Goal: Information Seeking & Learning: Learn about a topic

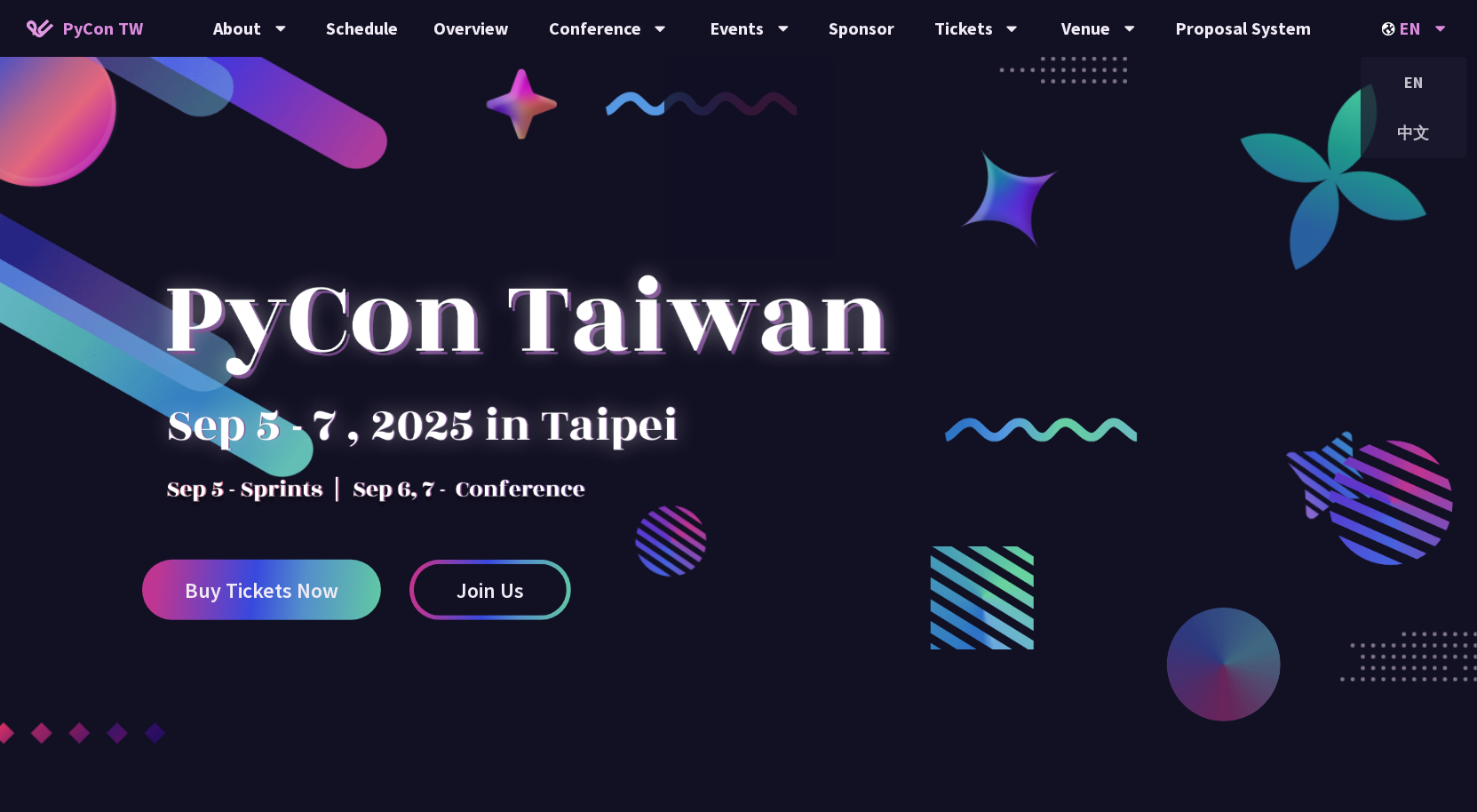
click at [1413, 28] on div "EN" at bounding box center [1414, 28] width 65 height 57
click at [1424, 121] on div "中文" at bounding box center [1414, 133] width 106 height 42
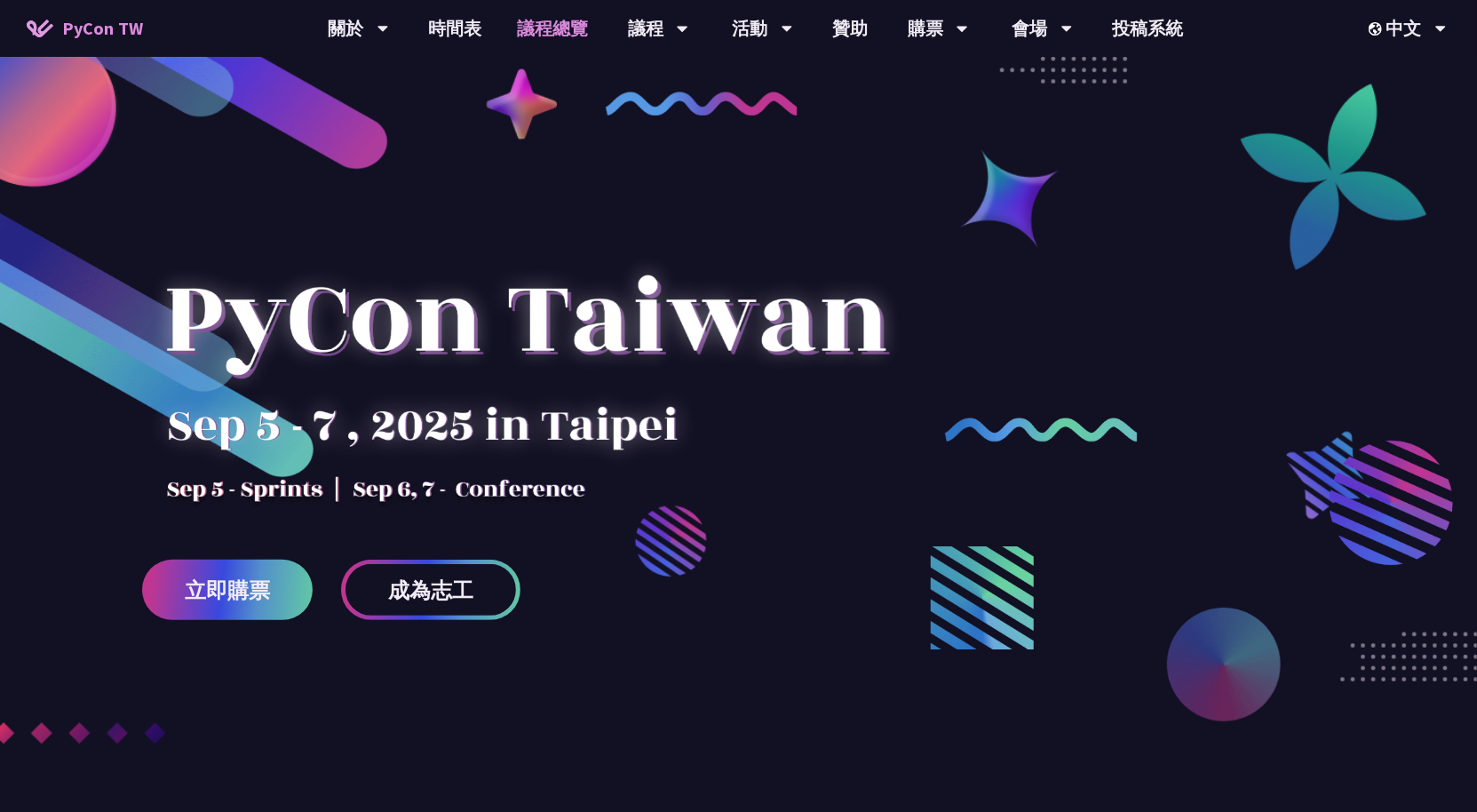
click at [544, 30] on link "議程總覽" at bounding box center [553, 28] width 106 height 57
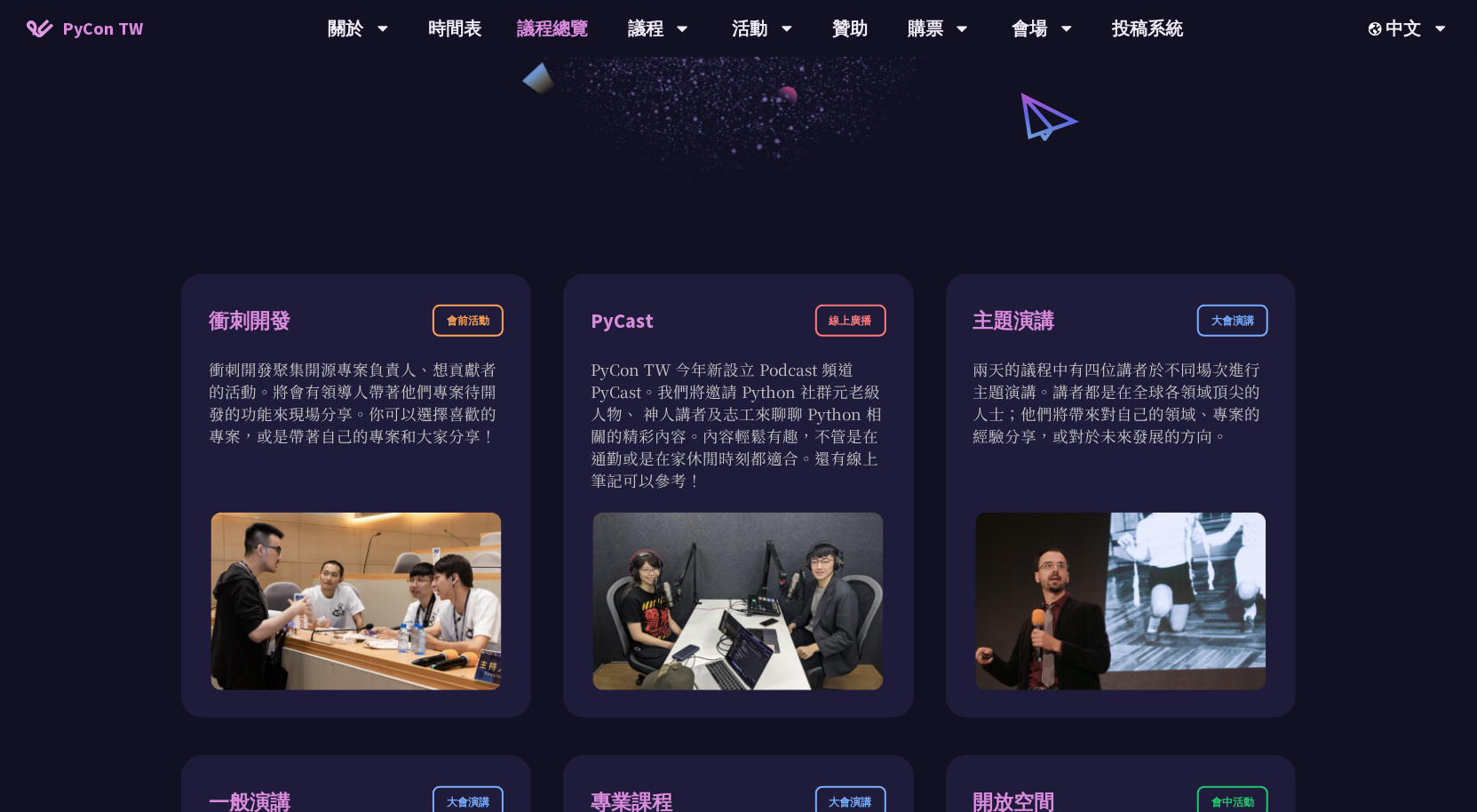
scroll to position [322, 0]
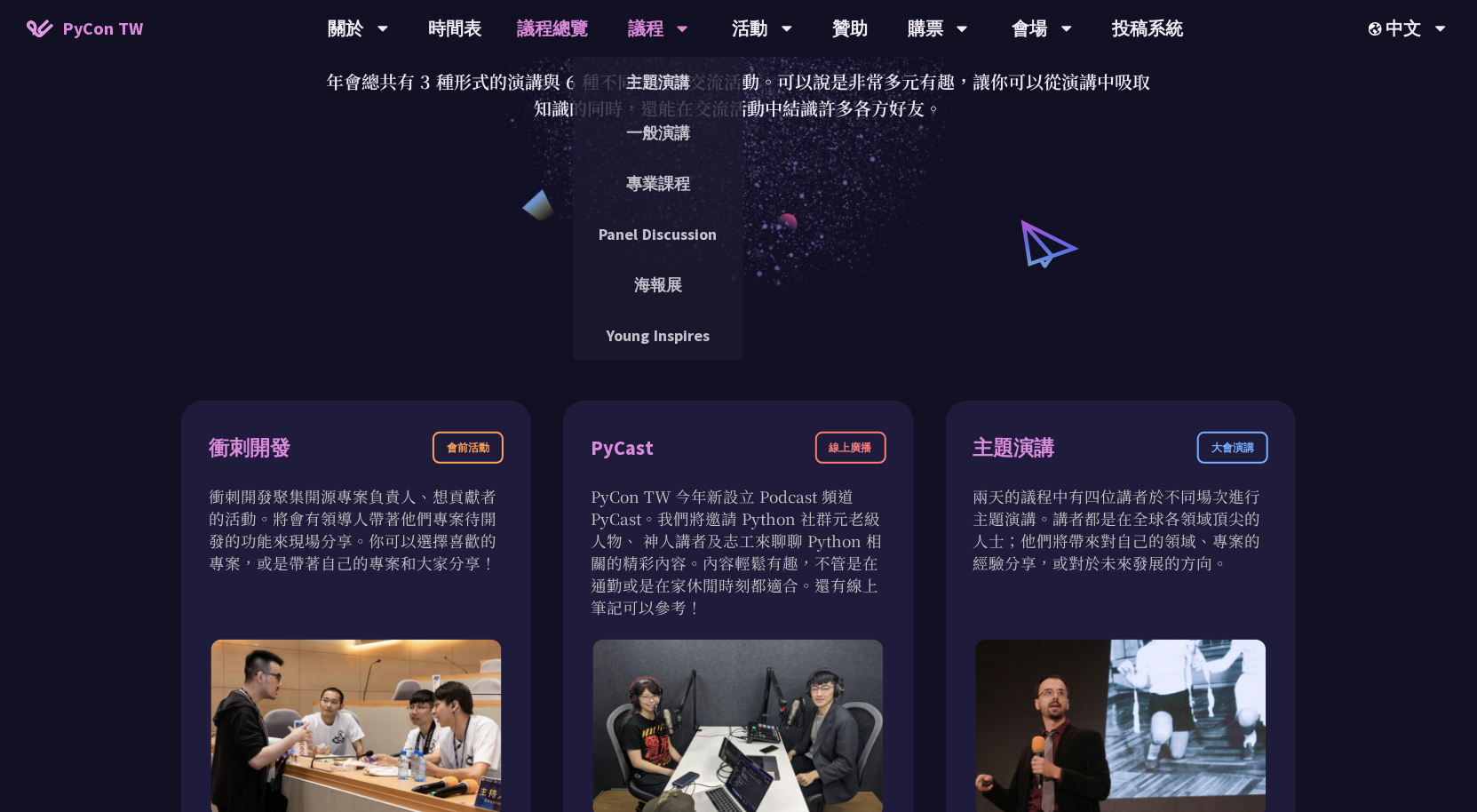
click at [654, 25] on div "議程" at bounding box center [658, 28] width 60 height 57
click at [660, 88] on link "主題演講" at bounding box center [658, 81] width 170 height 42
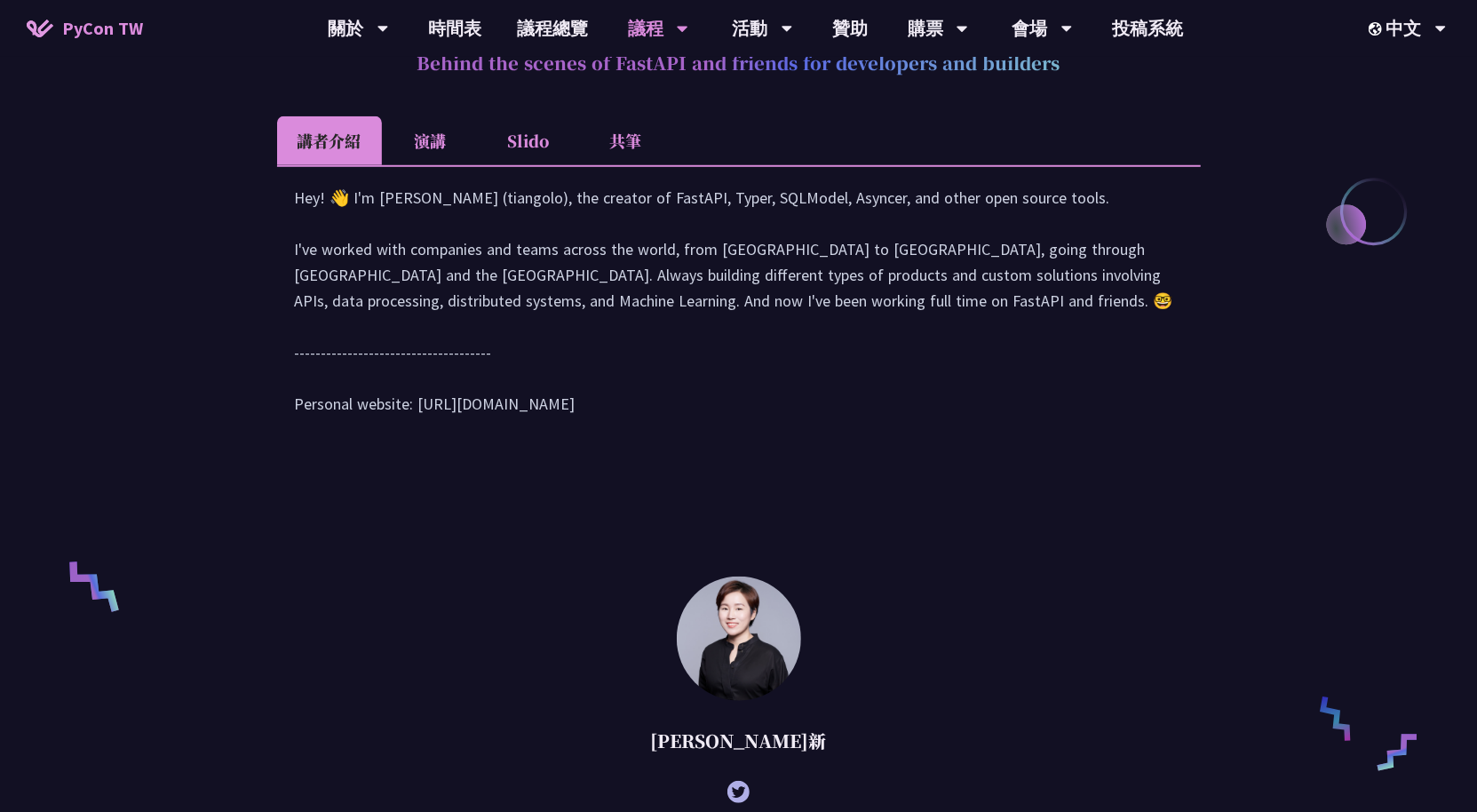
scroll to position [542, 0]
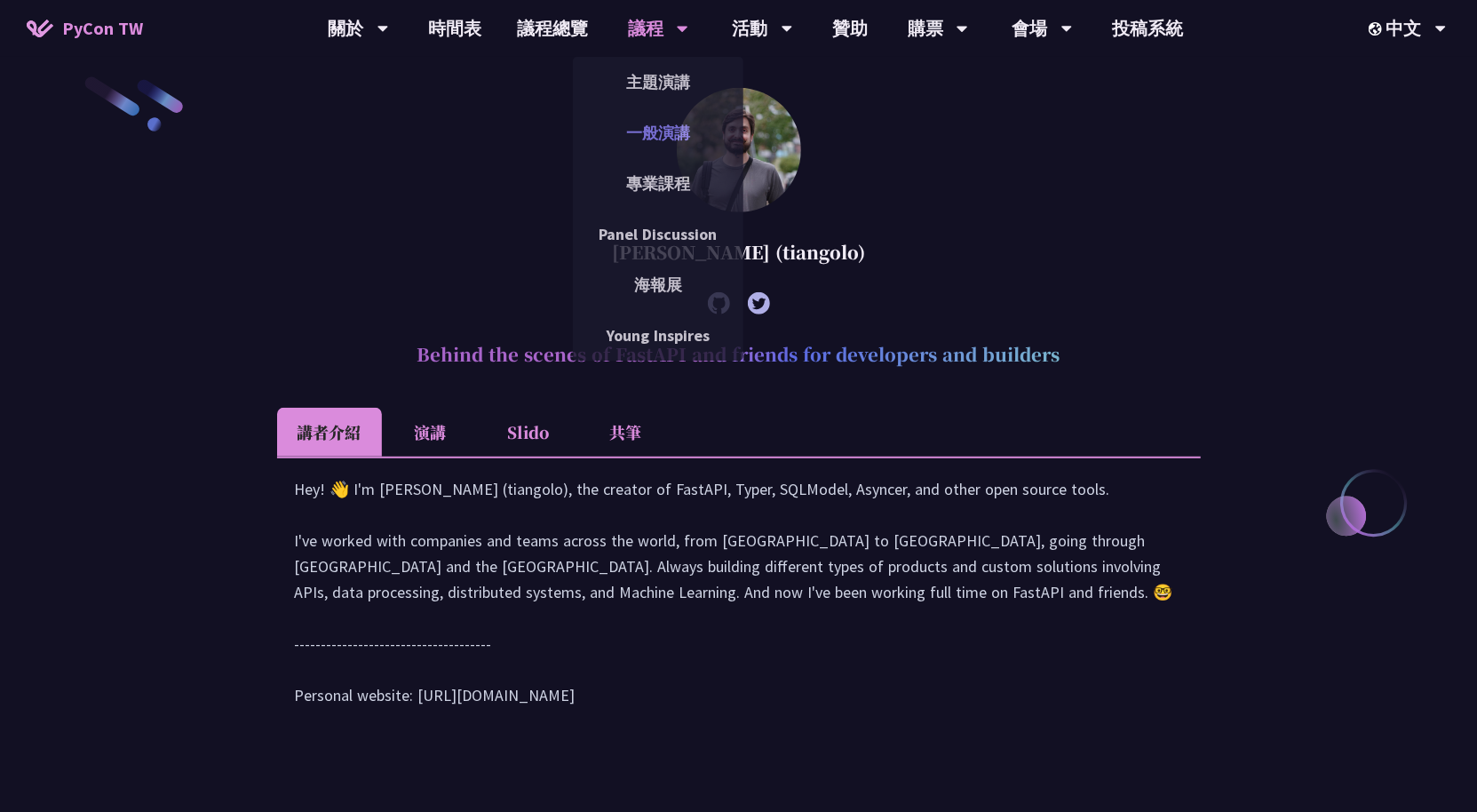
click at [648, 146] on link "一般演講" at bounding box center [658, 133] width 170 height 42
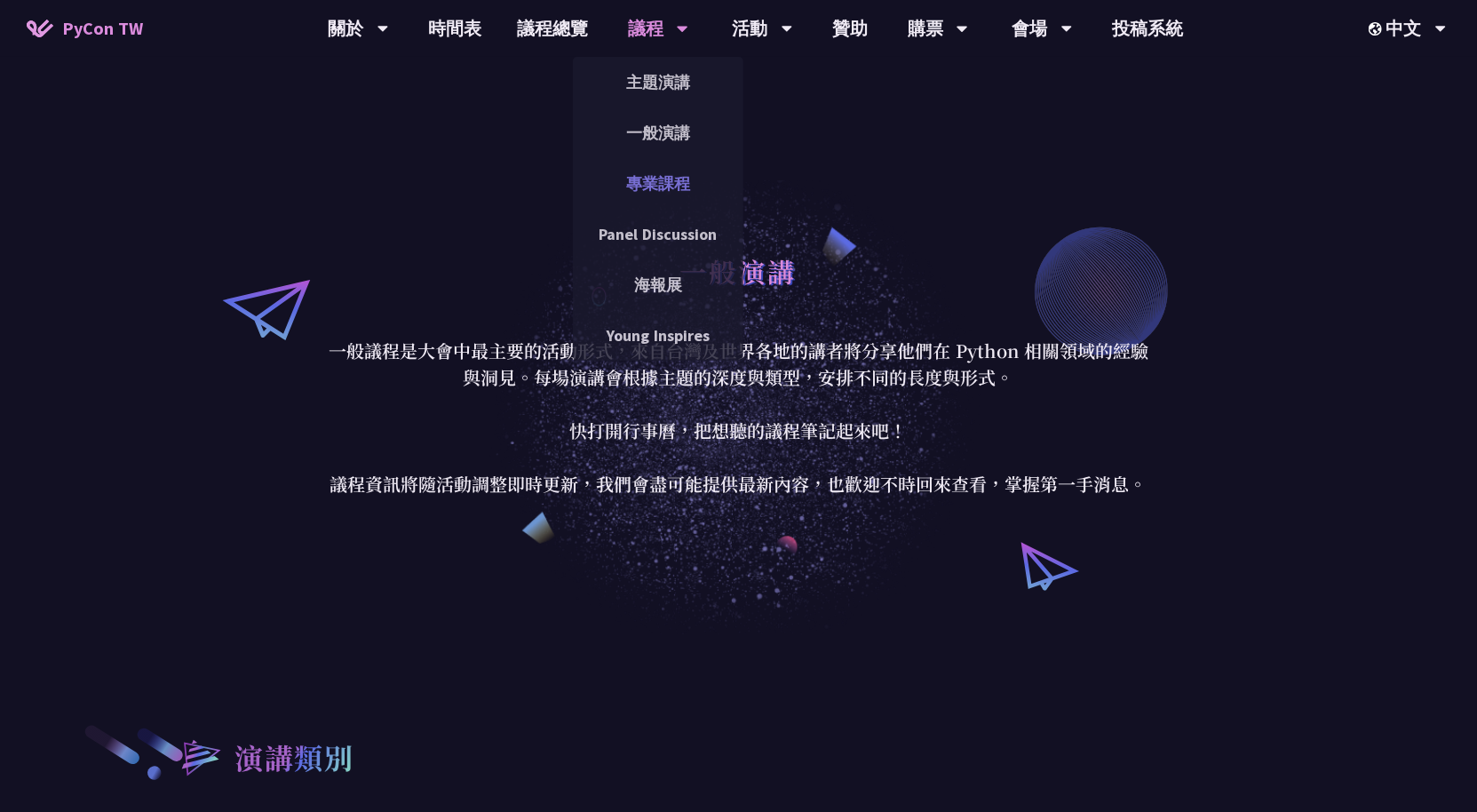
click at [665, 191] on link "專業課程" at bounding box center [658, 183] width 170 height 42
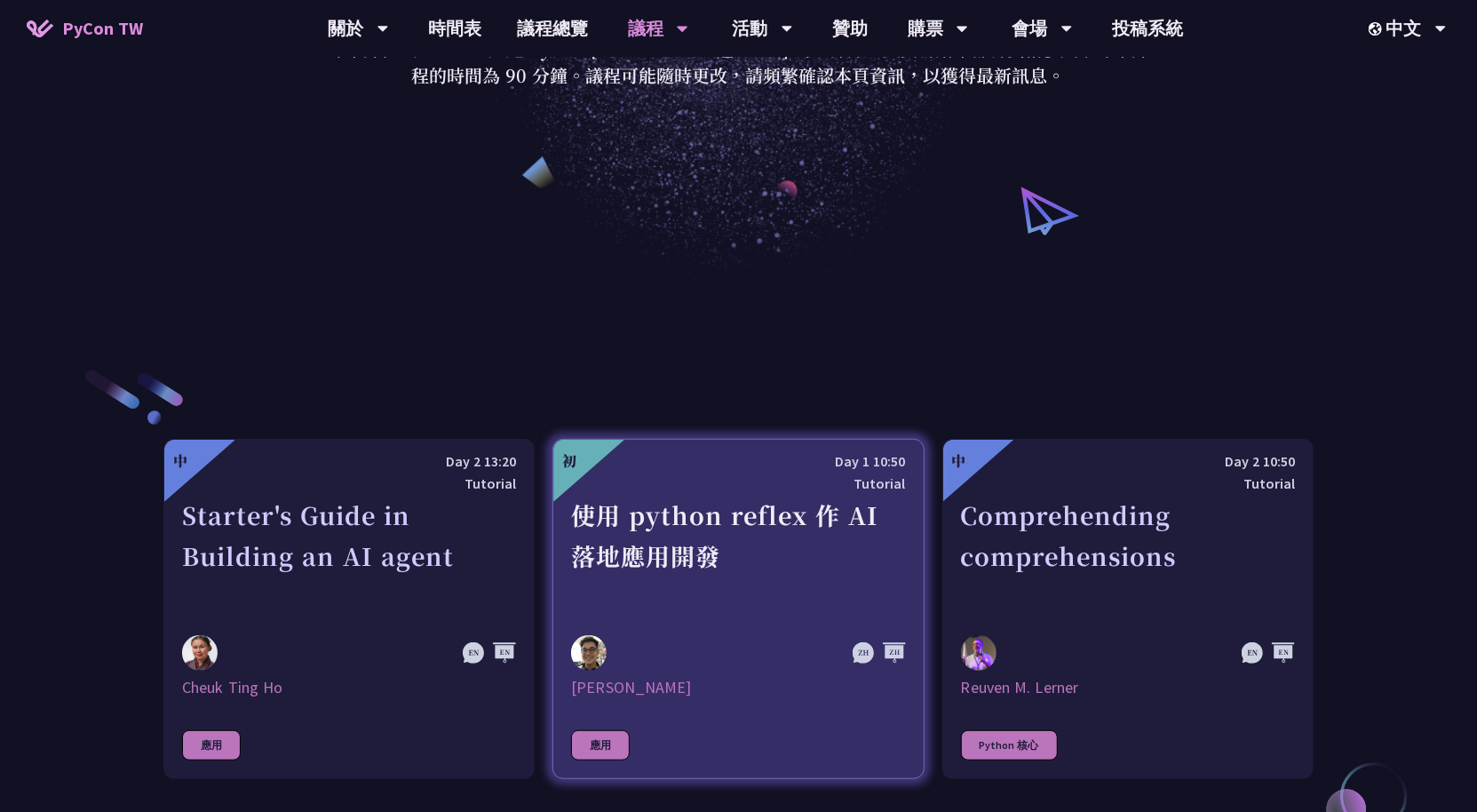
scroll to position [482, 0]
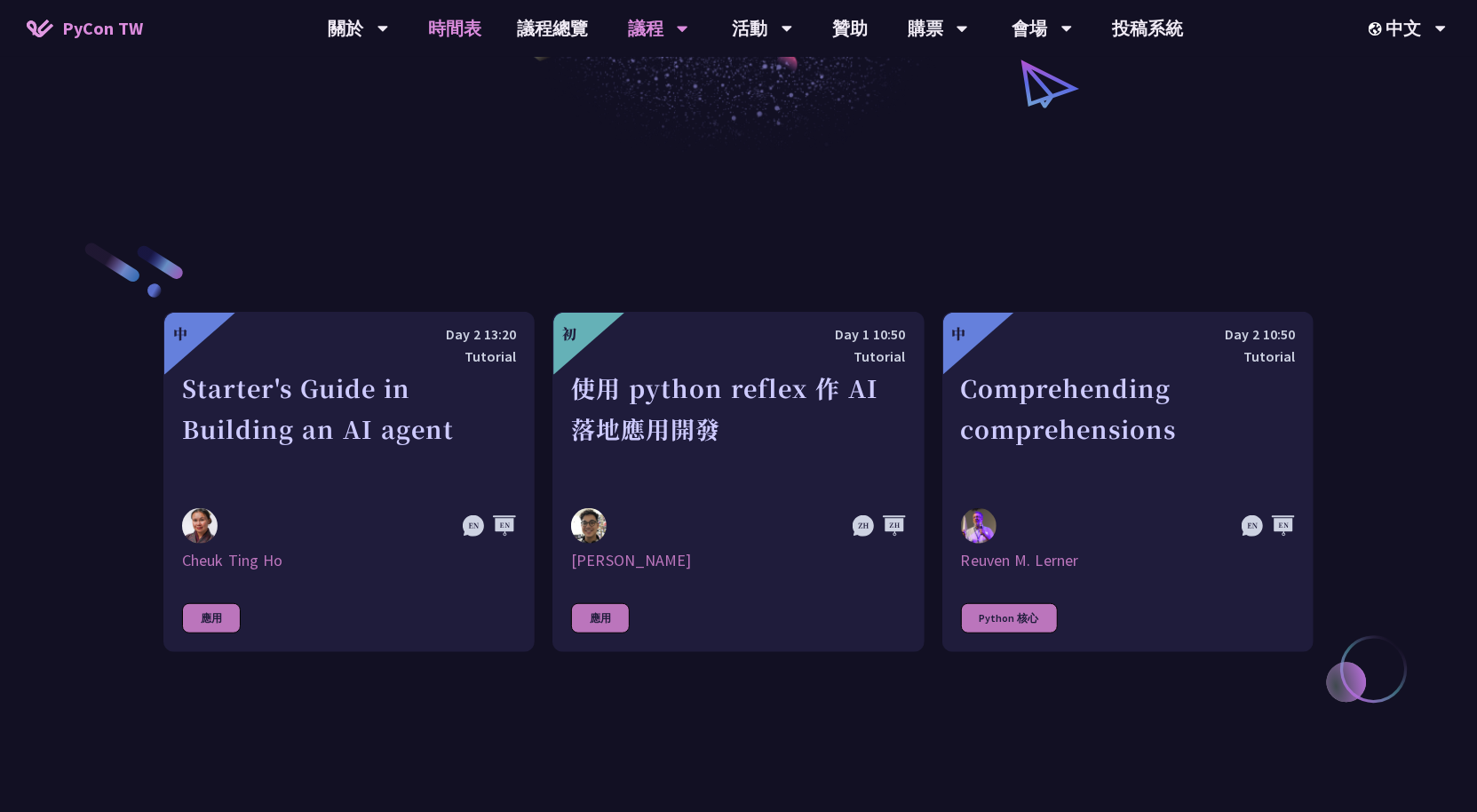
click at [480, 27] on link "時間表" at bounding box center [455, 28] width 89 height 57
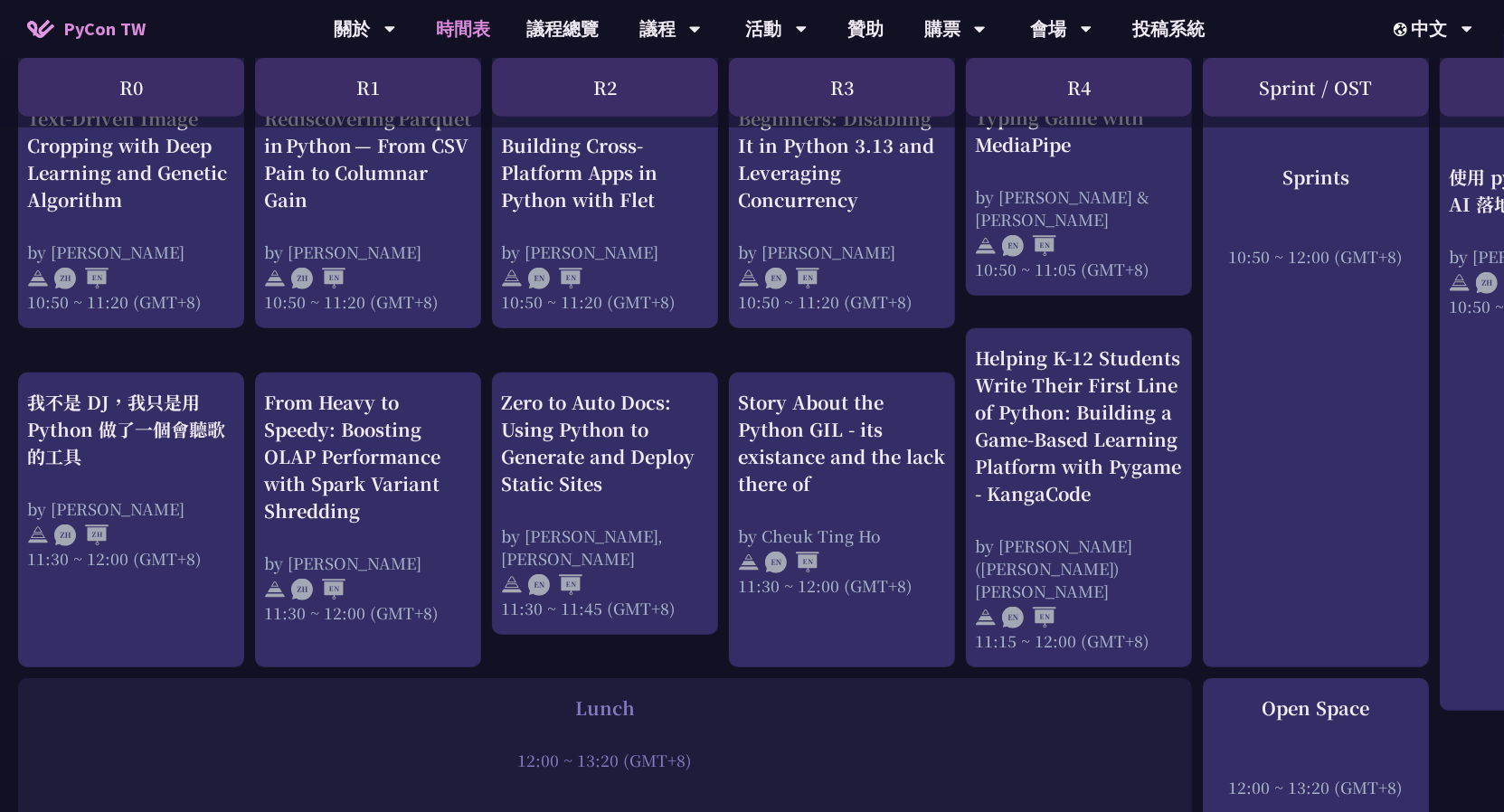
scroll to position [832, 0]
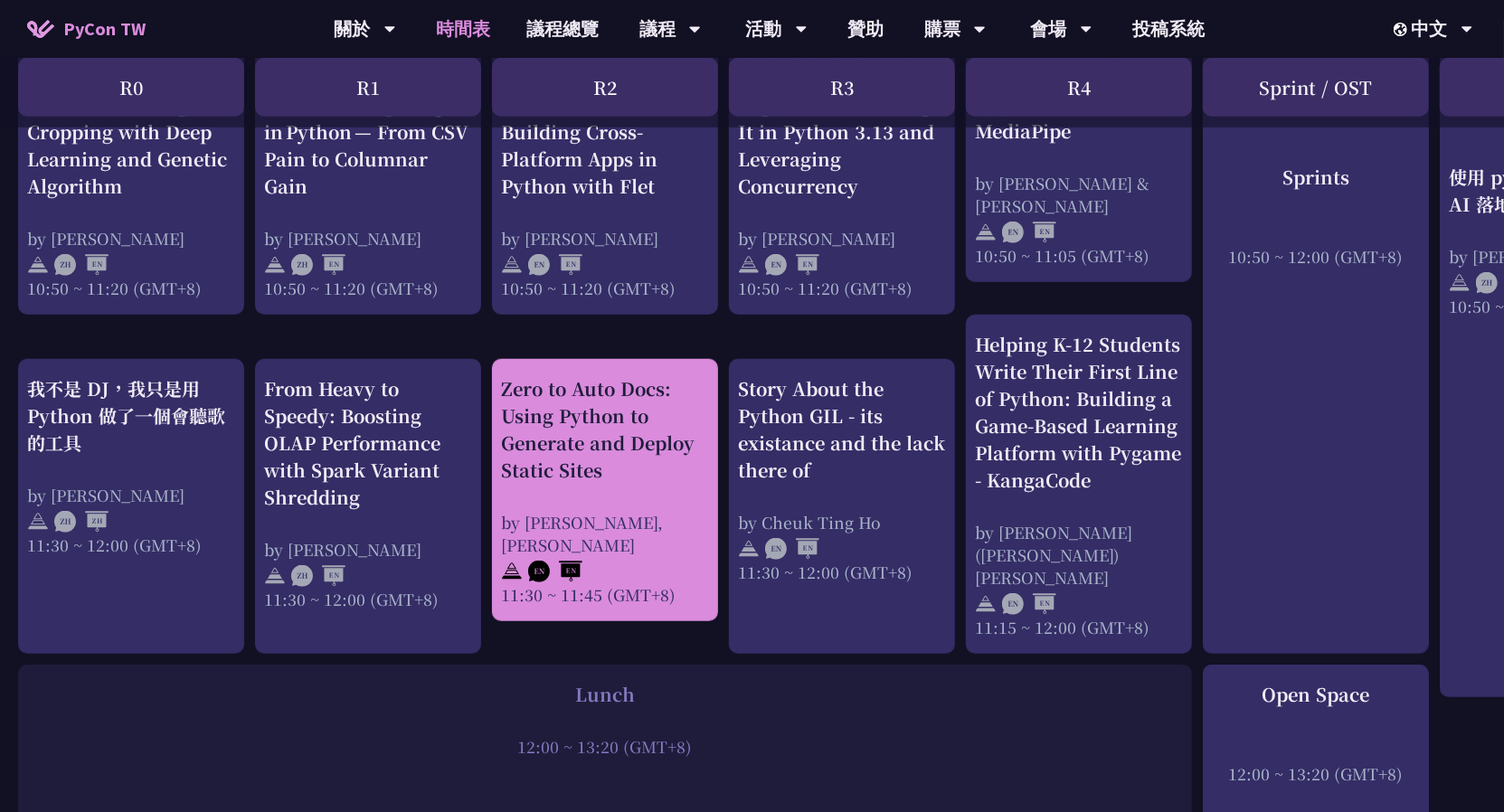
click at [635, 396] on div "Zero to Auto Docs: Using Python to Generate and Deploy Static Sites" at bounding box center [604, 430] width 208 height 108
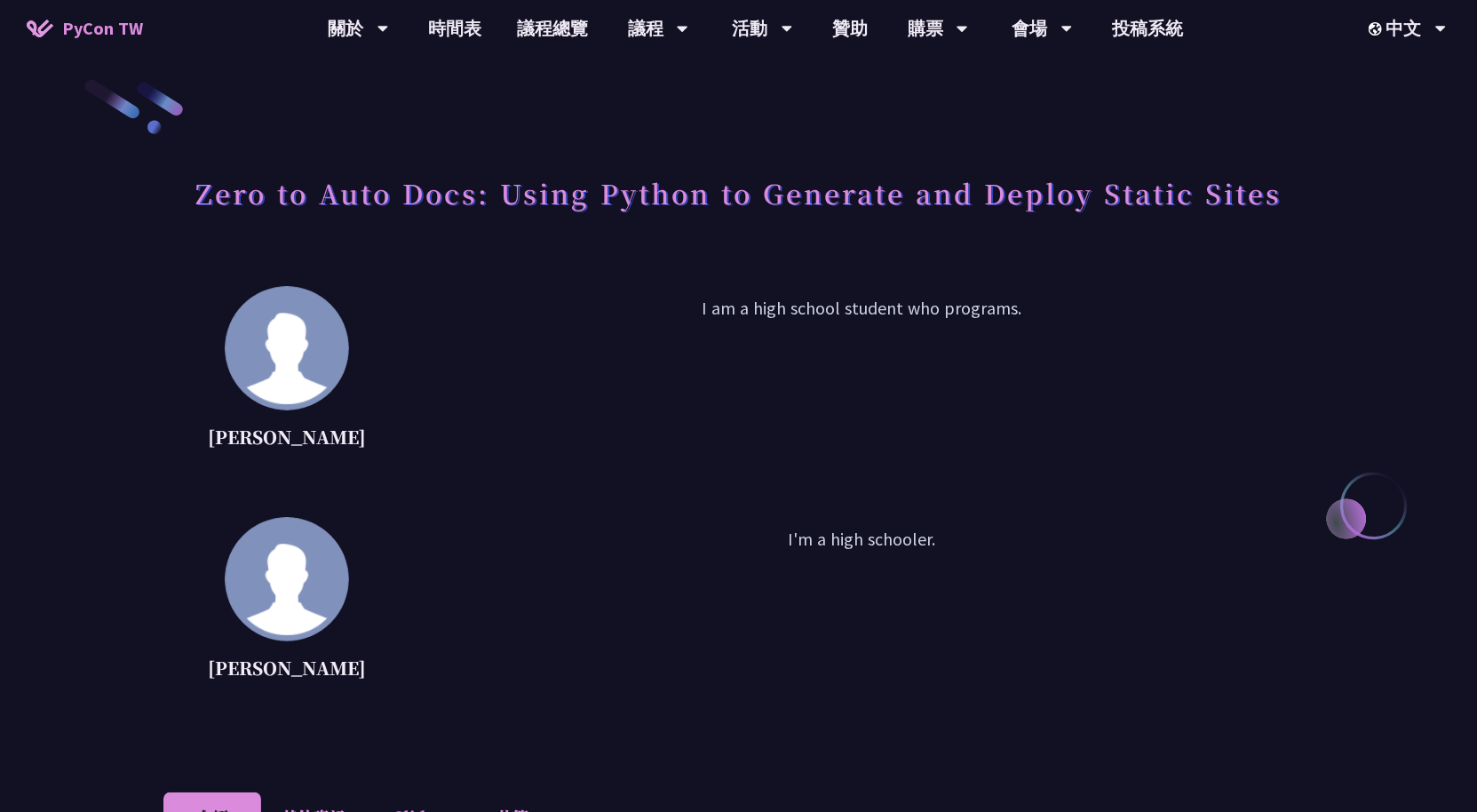
scroll to position [24, 0]
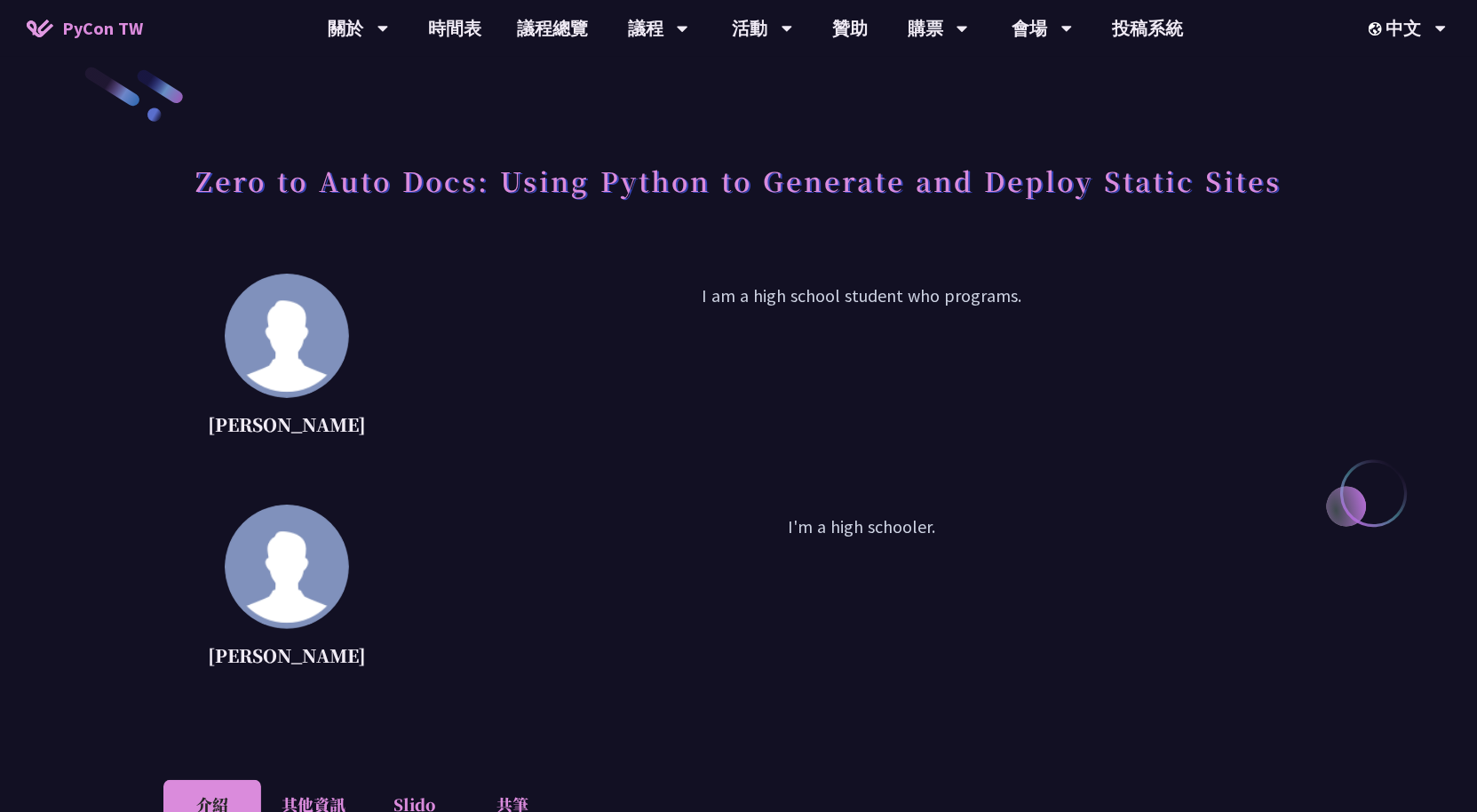
drag, startPoint x: 814, startPoint y: 526, endPoint x: 952, endPoint y: 529, distance: 138.0
click at [952, 529] on p "I'm a high schooler." at bounding box center [861, 592] width 903 height 160
copy p "high schooler."
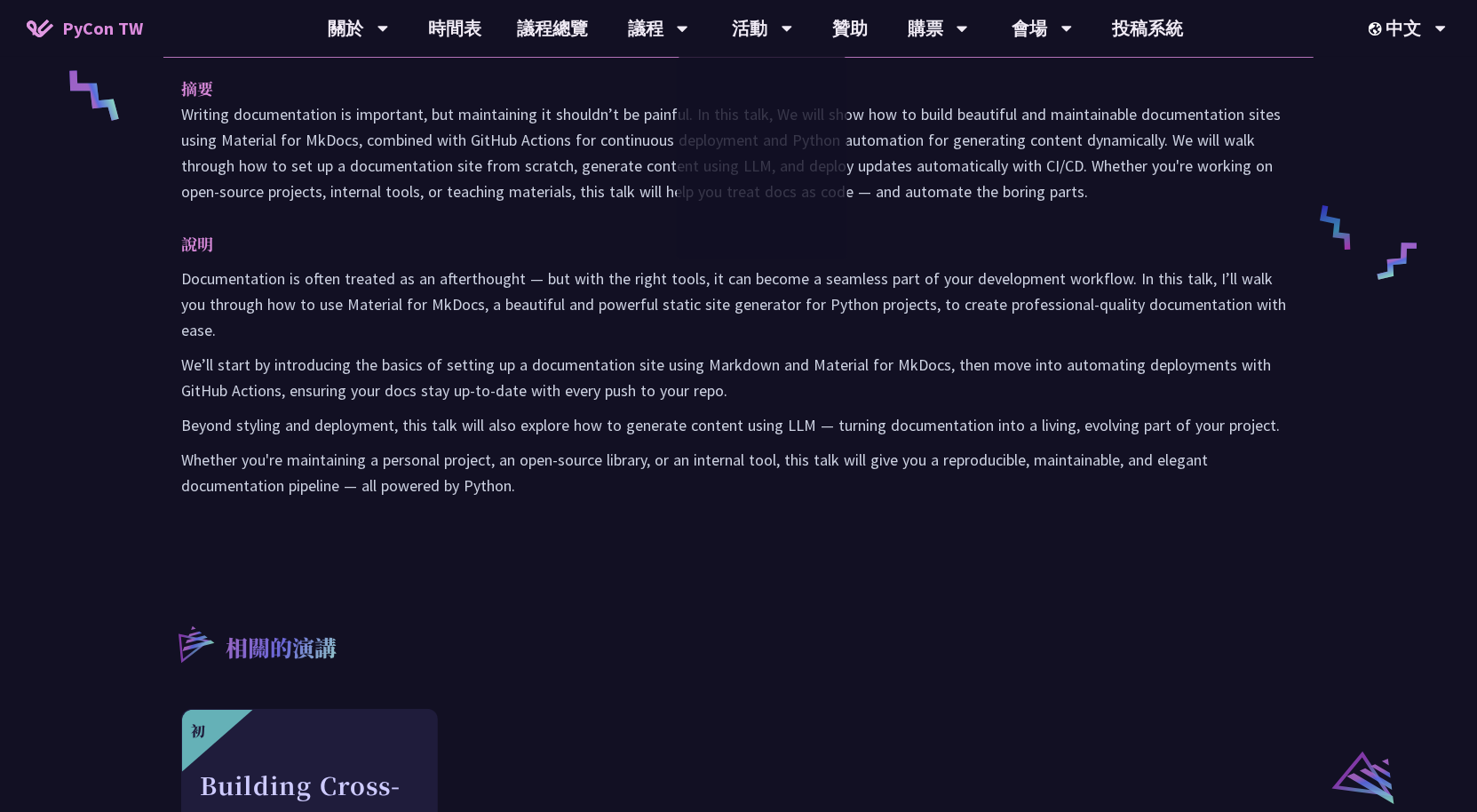
scroll to position [0, 0]
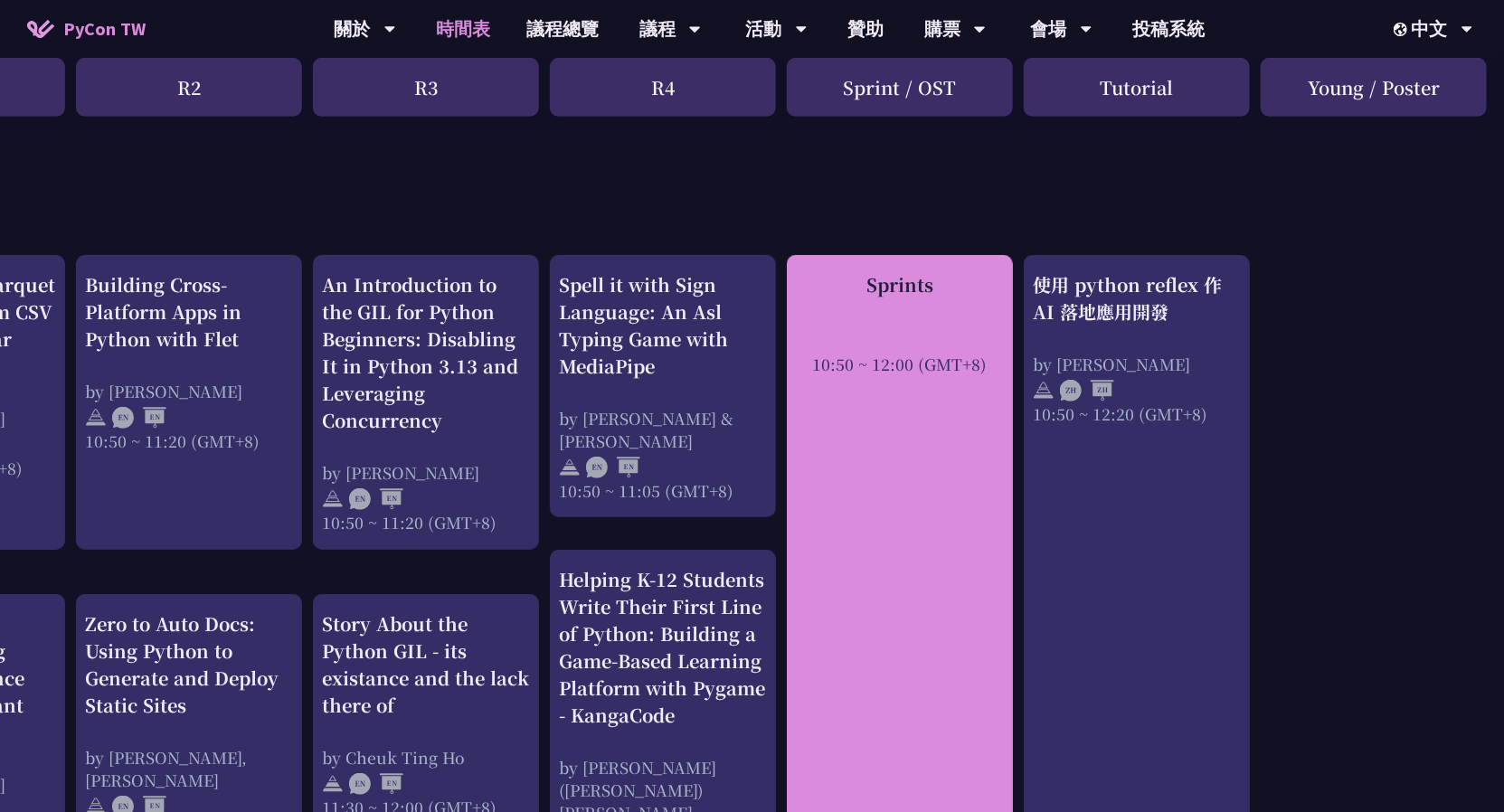
scroll to position [0, 416]
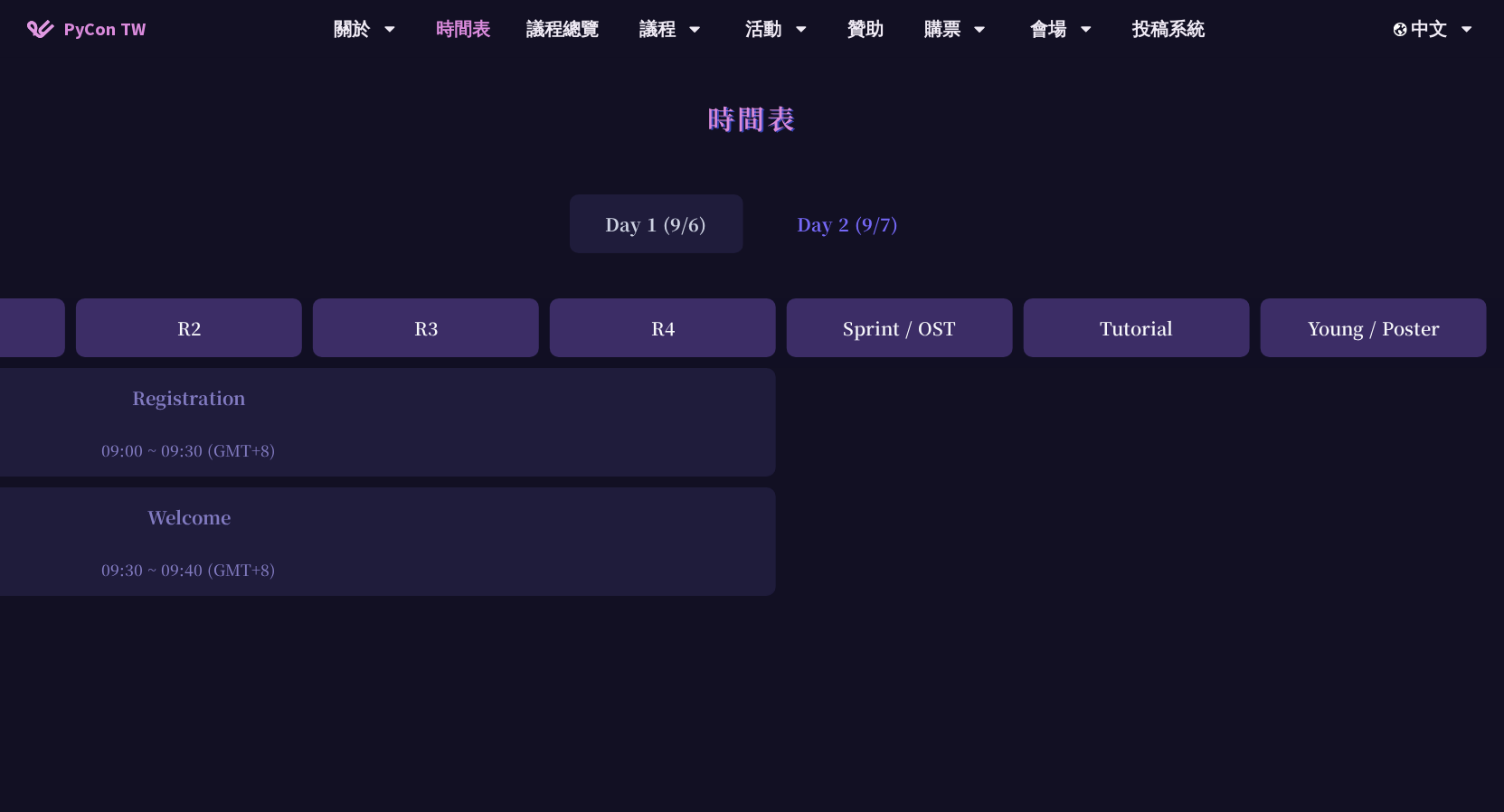
click at [877, 221] on div "Day 2 (9/7)" at bounding box center [849, 224] width 173 height 59
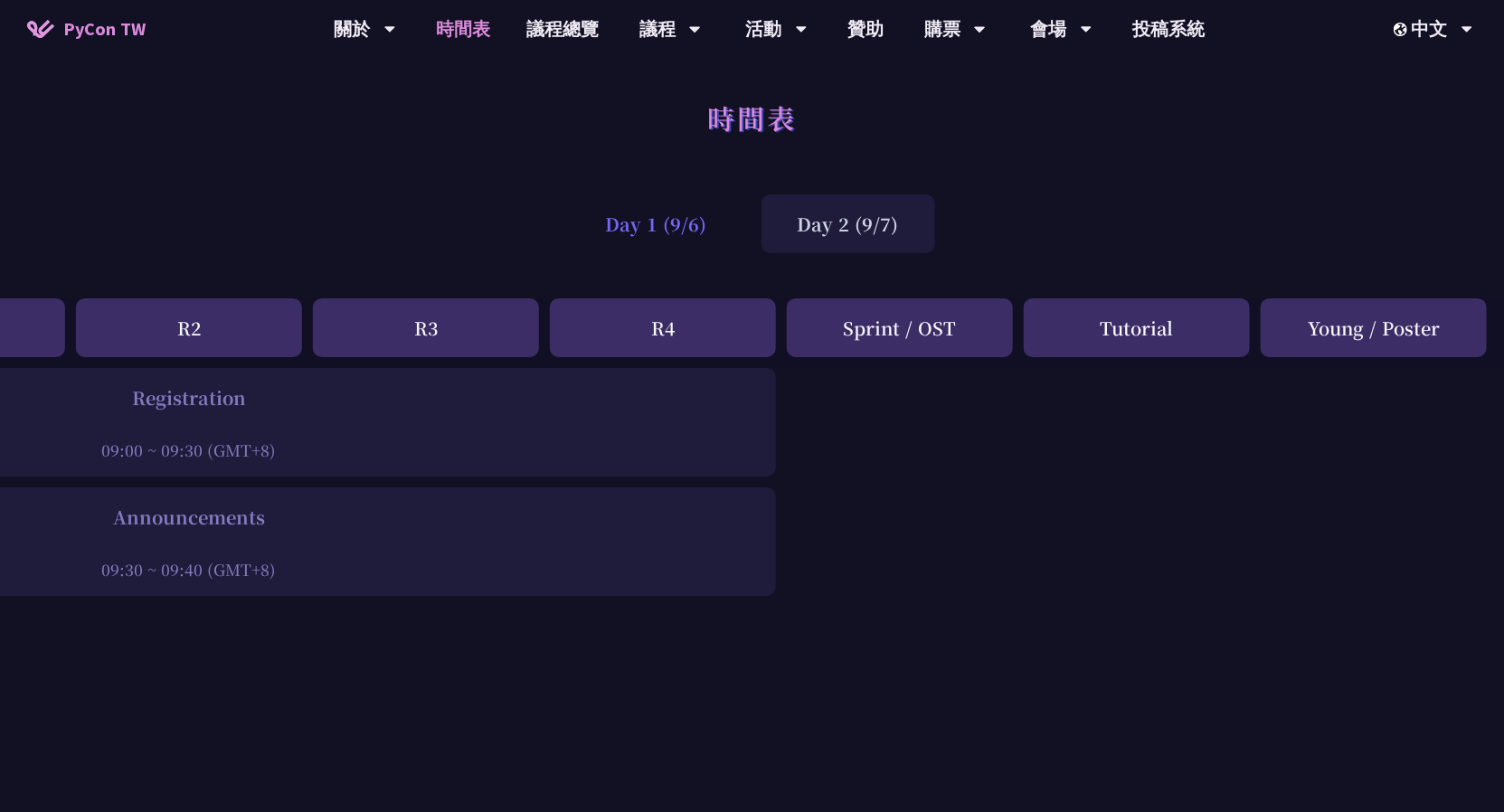
click at [674, 214] on div "Day 1 (9/6)" at bounding box center [656, 224] width 173 height 59
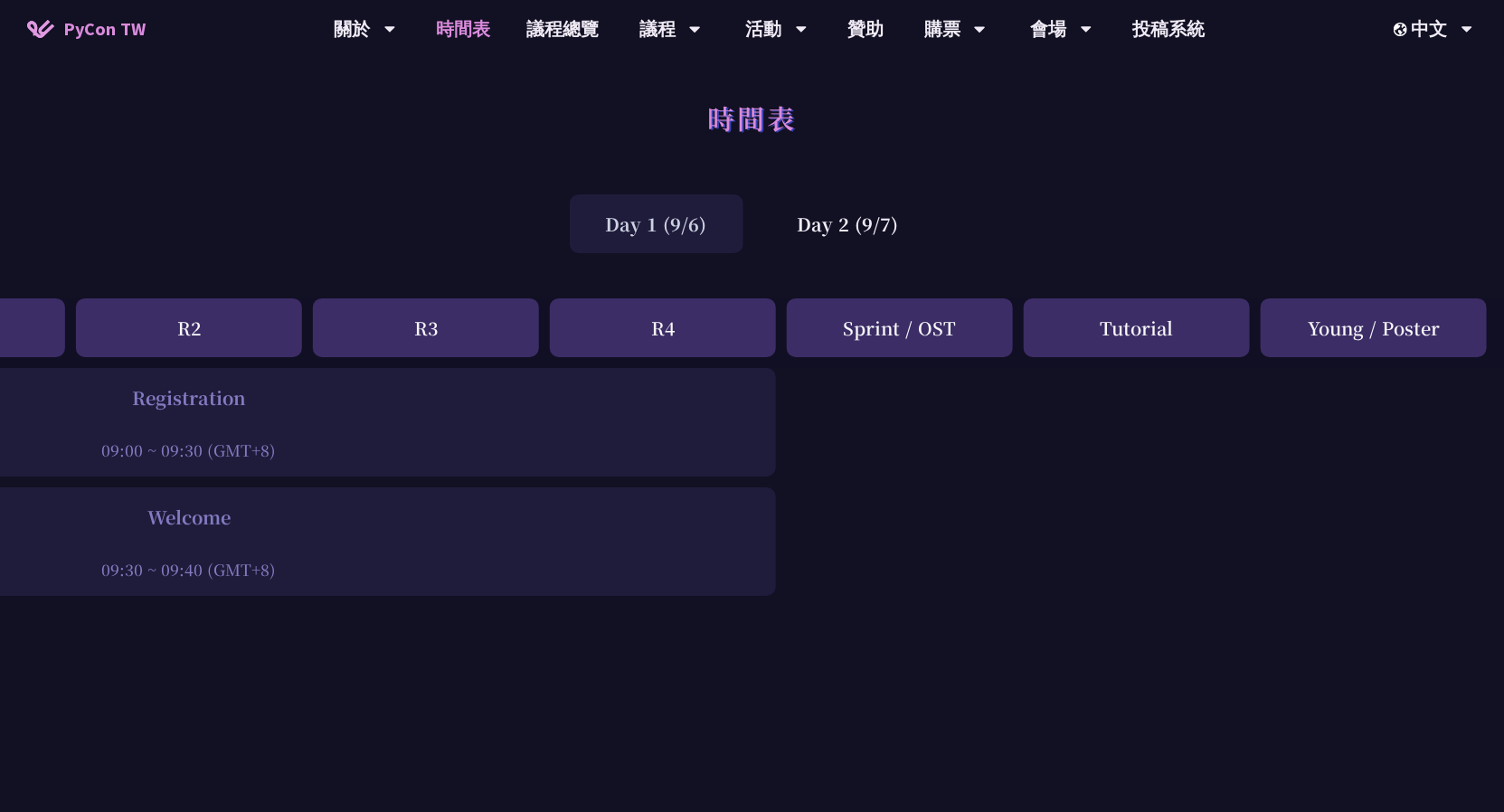
scroll to position [0, 0]
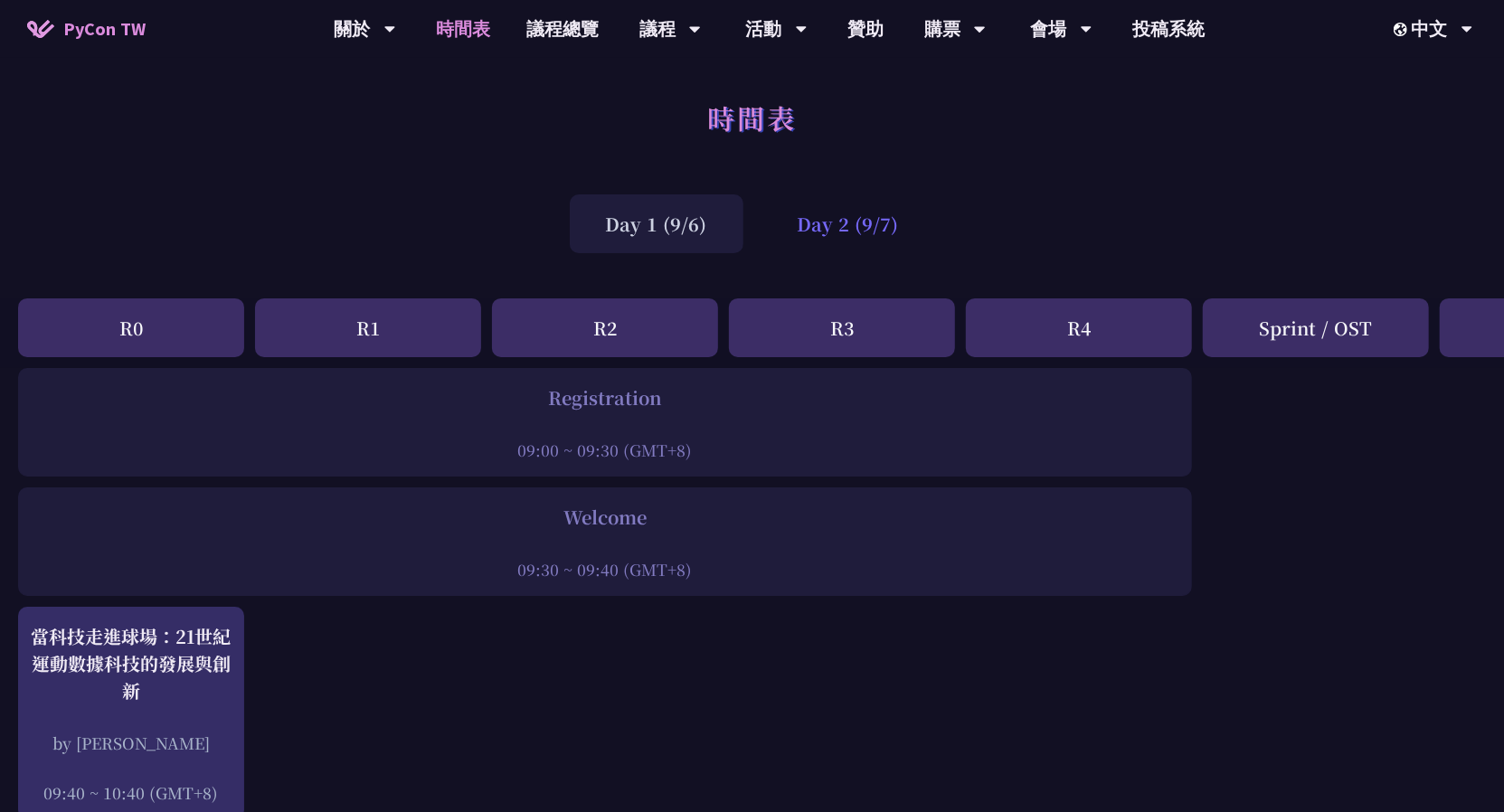
click at [879, 209] on div "Day 2 (9/7)" at bounding box center [849, 224] width 173 height 59
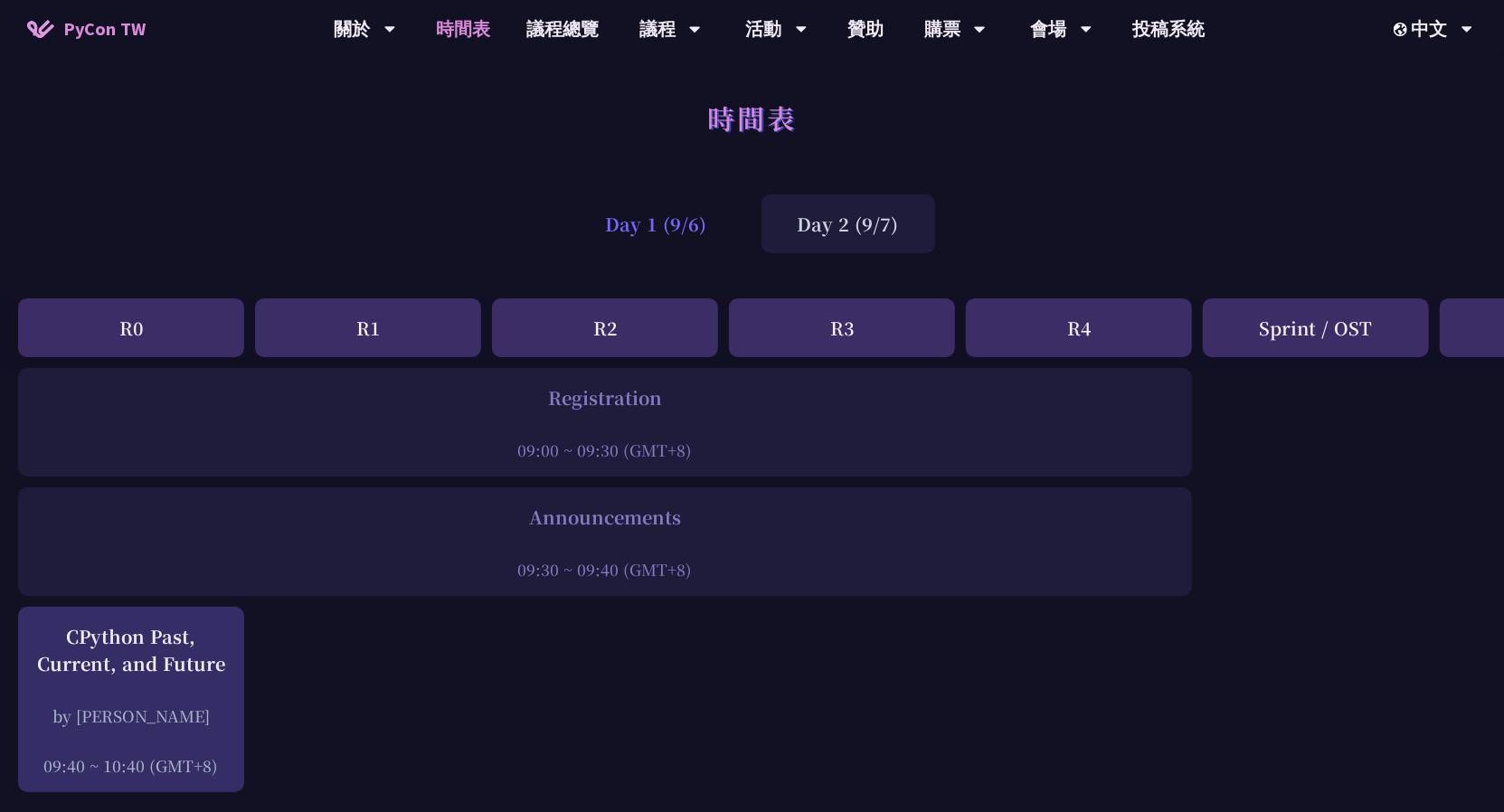
click at [709, 221] on div "Day 1 (9/6)" at bounding box center [656, 224] width 173 height 59
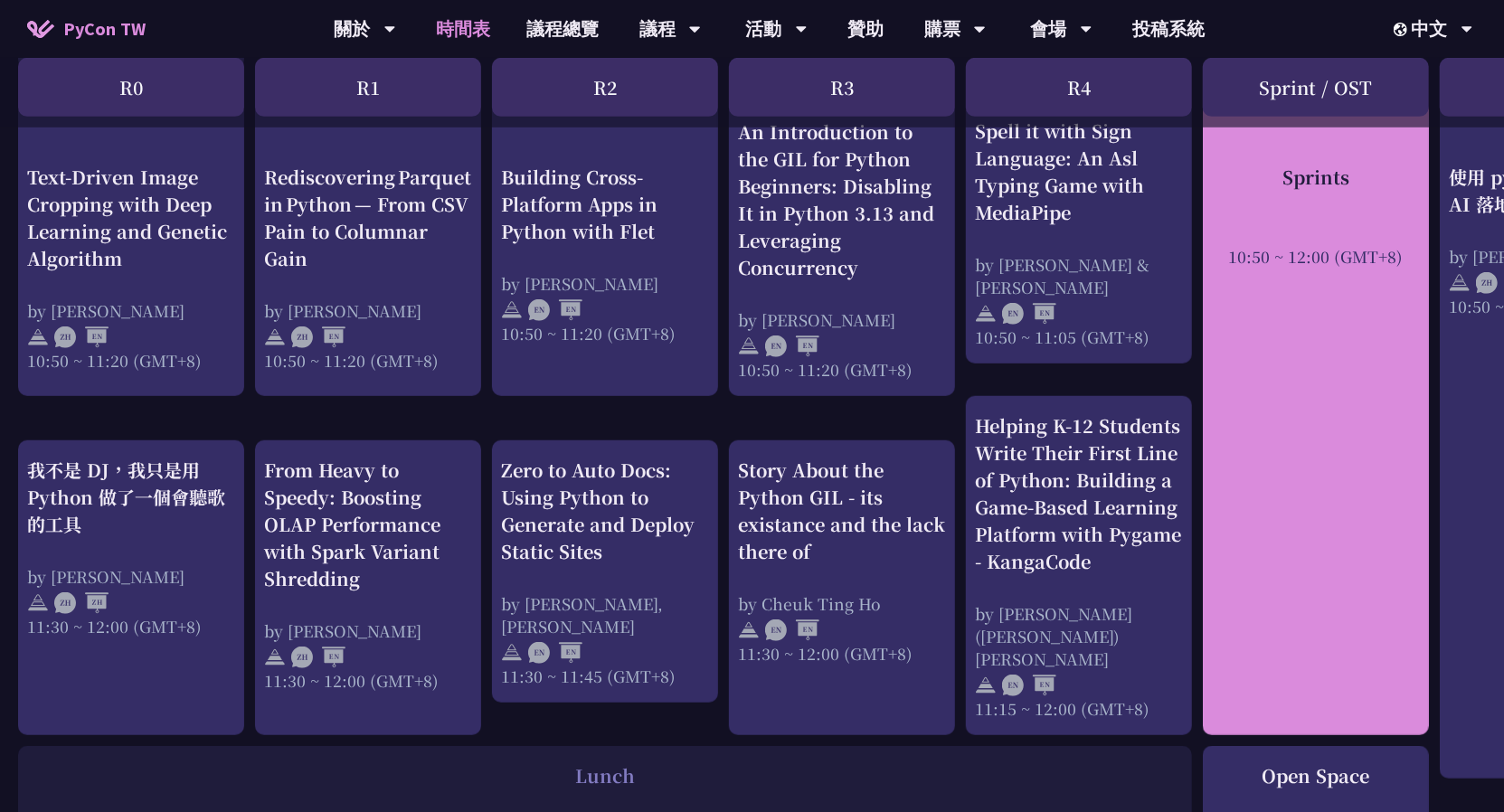
scroll to position [751, 416]
